Goal: Navigation & Orientation: Find specific page/section

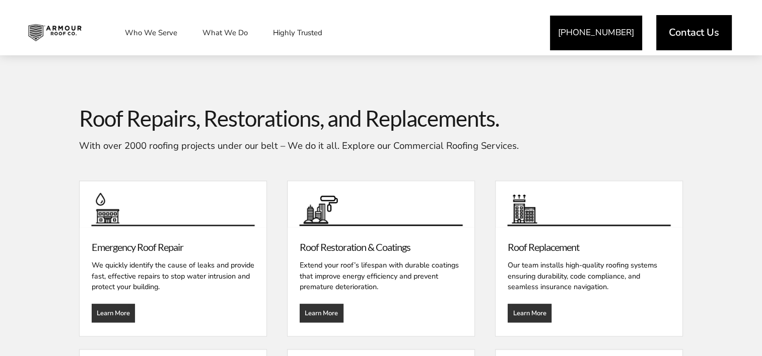
scroll to position [1128, 0]
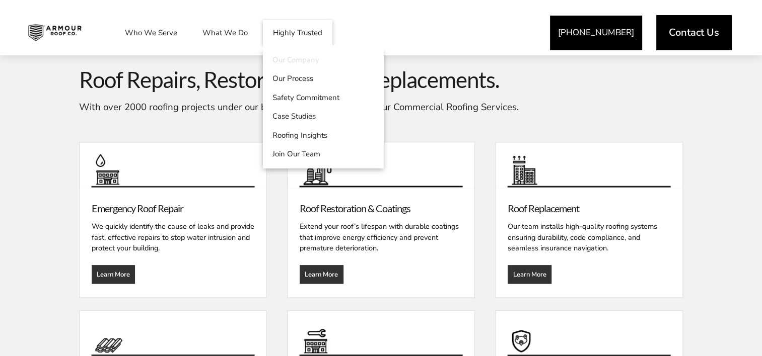
click at [285, 54] on link "Our Company" at bounding box center [323, 59] width 121 height 19
